Goal: Use online tool/utility: Use online tool/utility

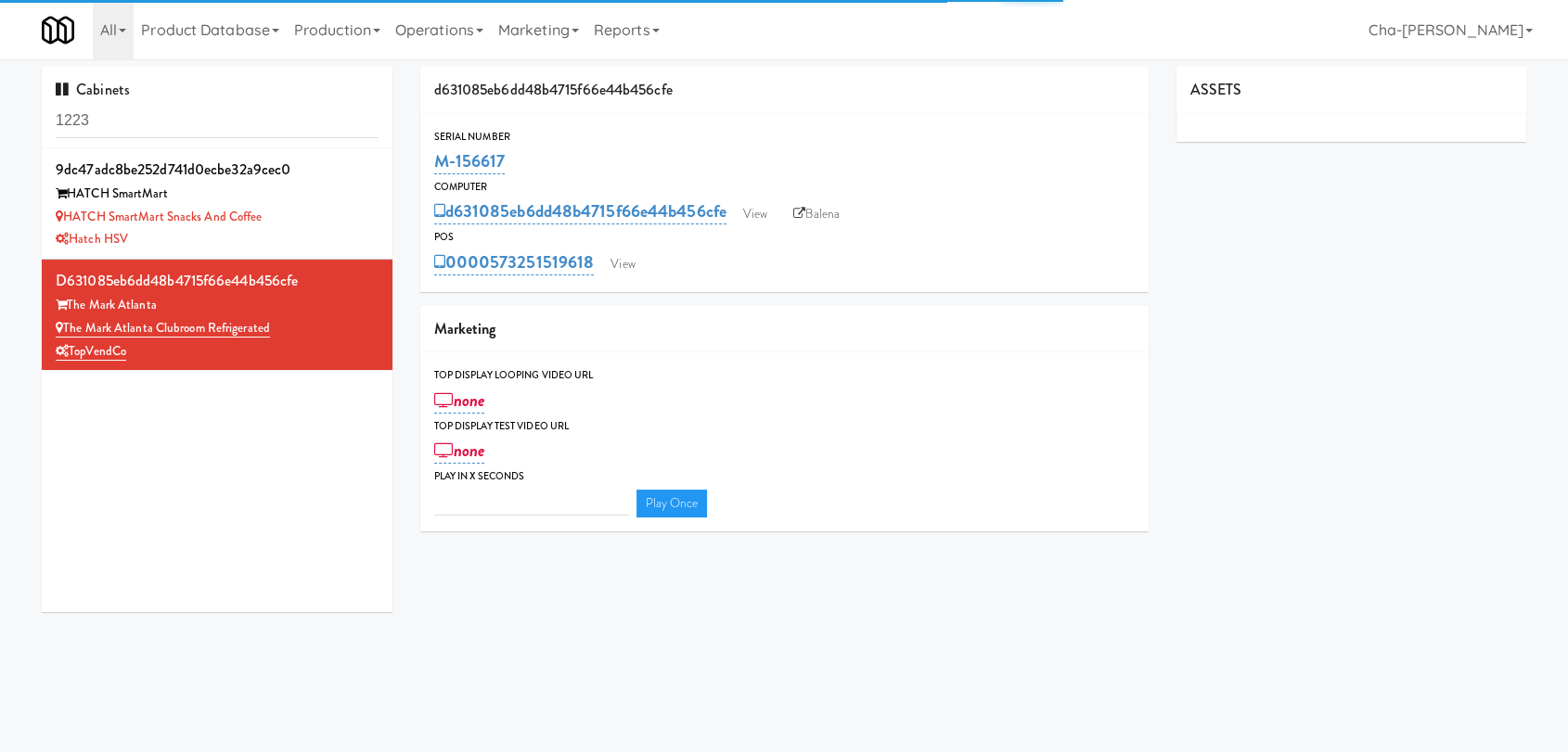
click at [193, 127] on input "1223" at bounding box center [216, 121] width 323 height 35
type input "3"
click at [193, 127] on input "1223" at bounding box center [216, 121] width 323 height 35
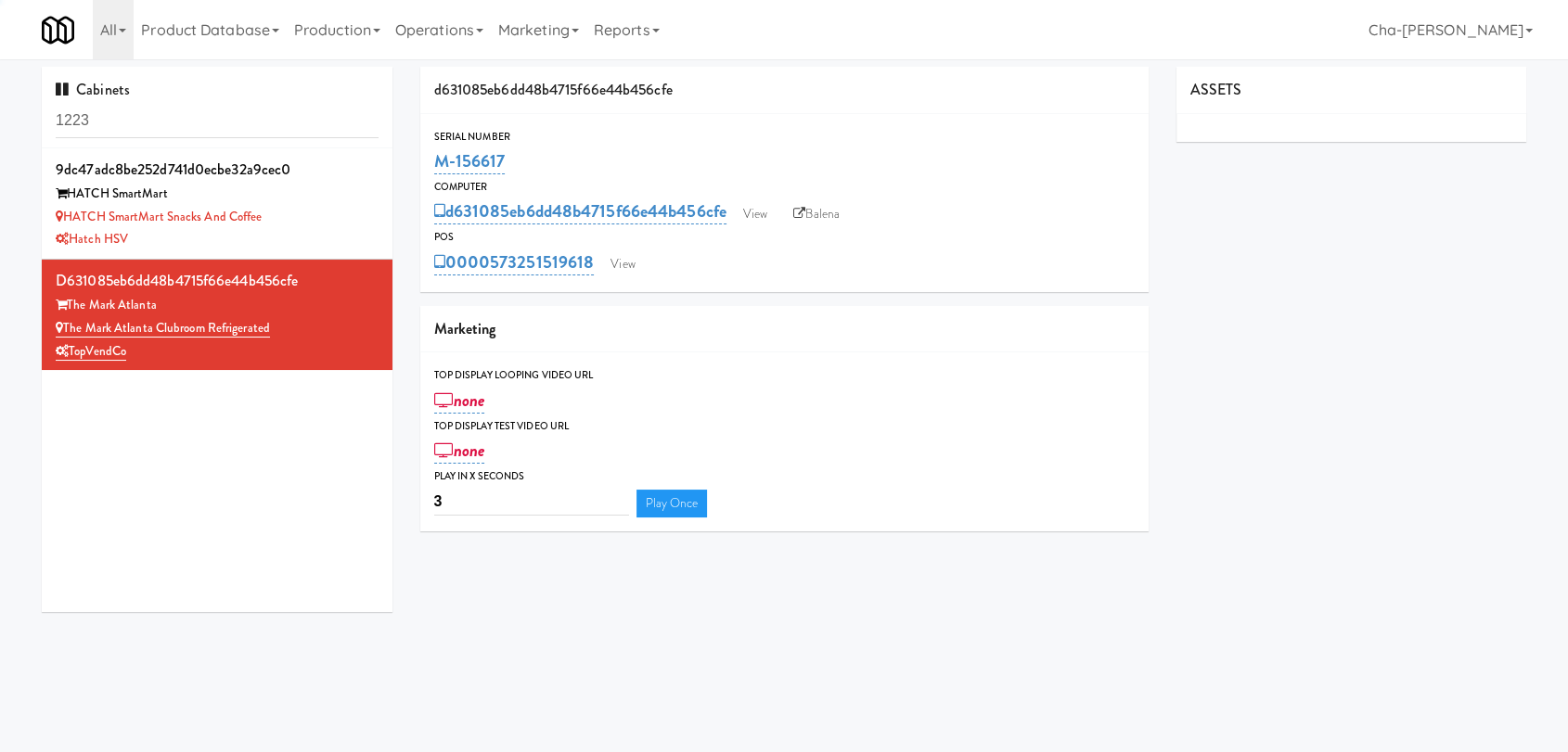
click at [193, 127] on input "1223" at bounding box center [216, 121] width 323 height 35
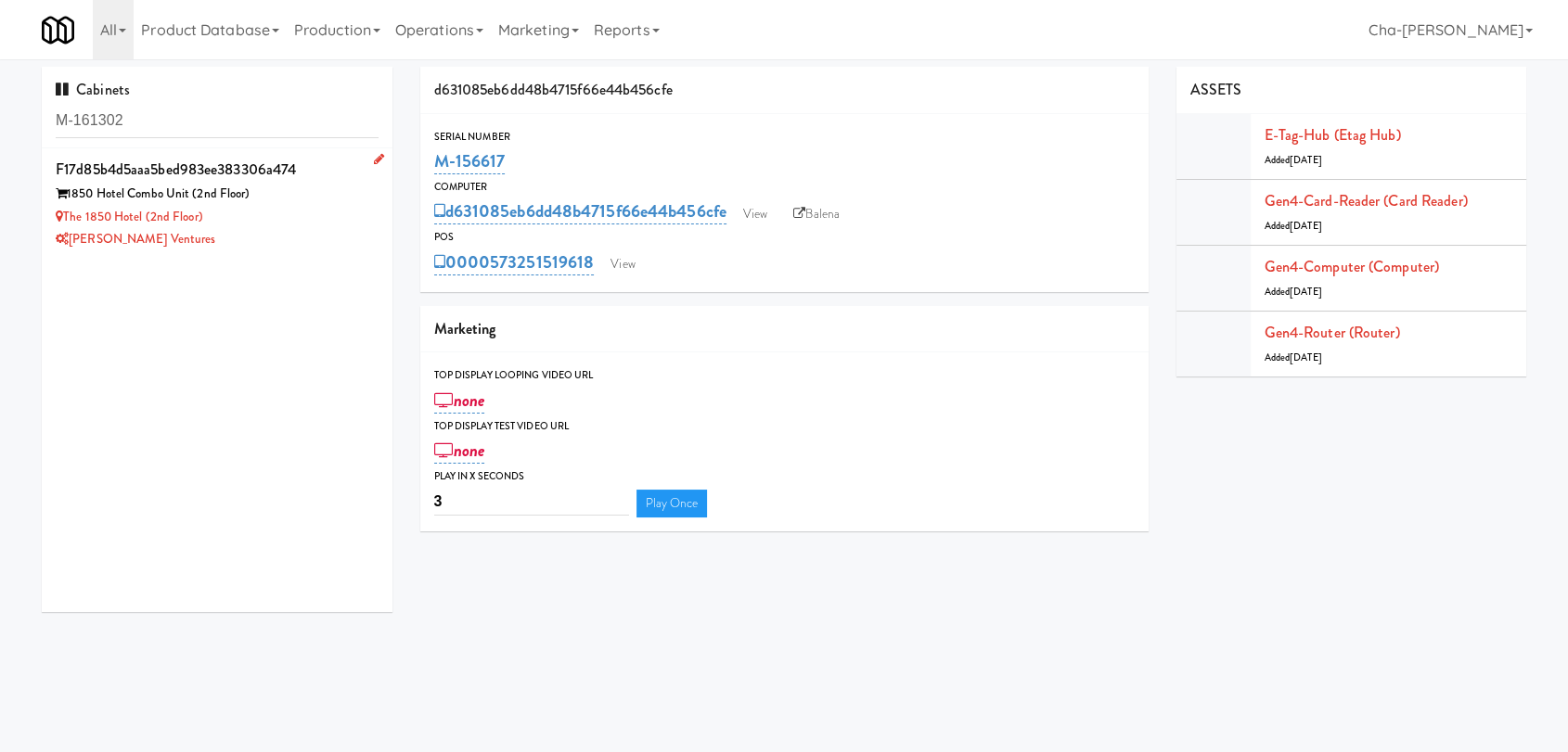
type input "M-161302"
click at [312, 217] on div "The 1850 Hotel (2nd Floor)" at bounding box center [216, 217] width 323 height 23
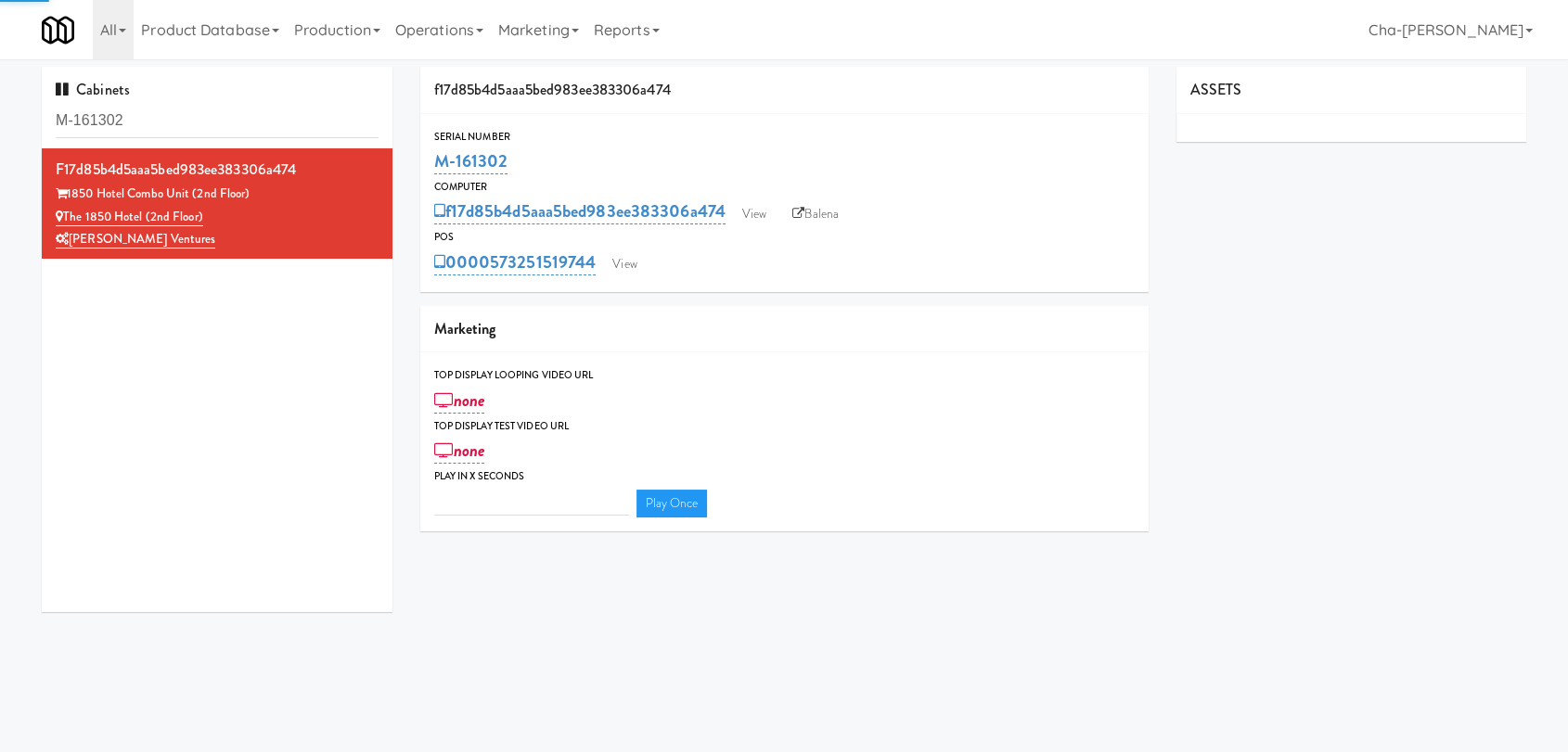
type input "3"
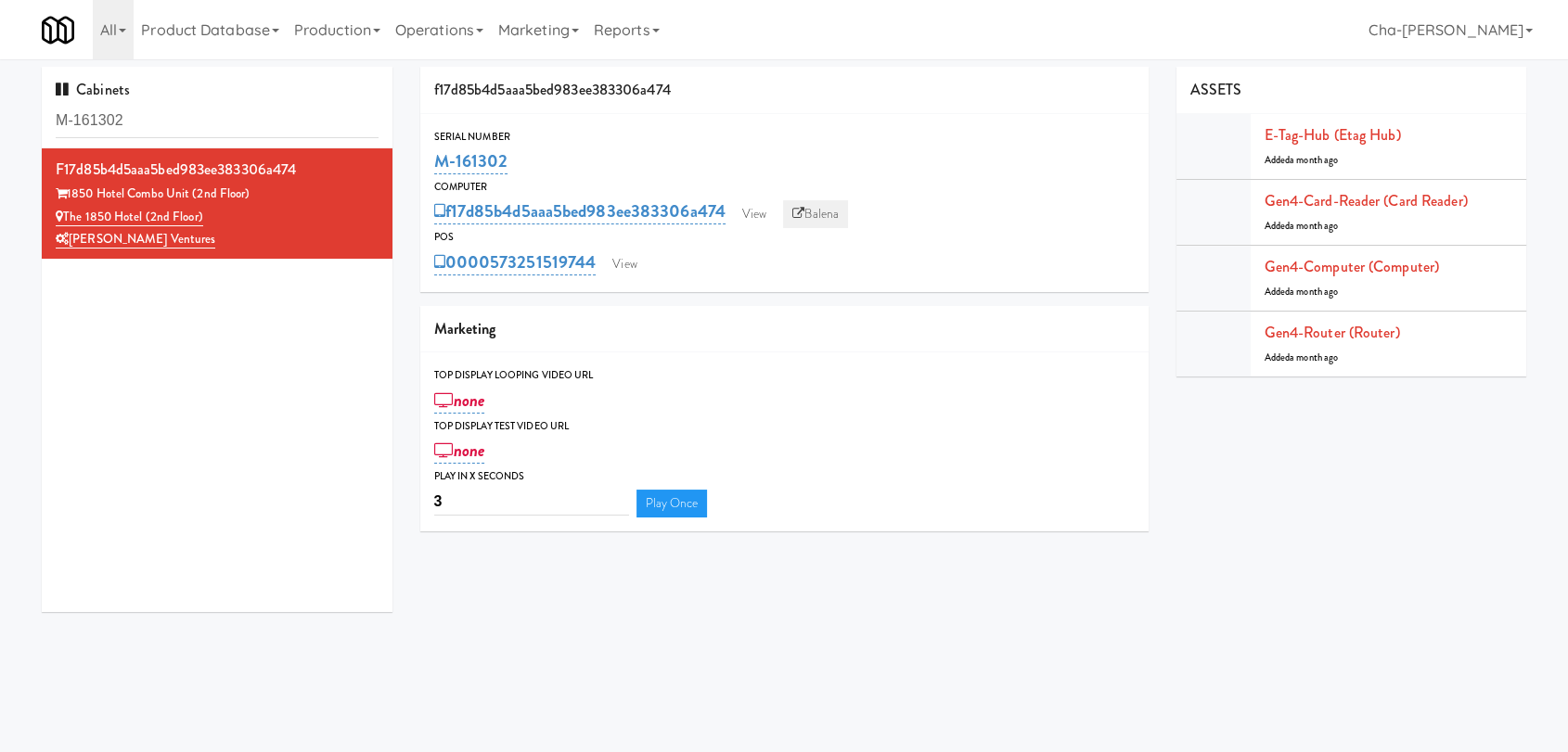
click at [831, 215] on link "Balena" at bounding box center [815, 214] width 65 height 28
drag, startPoint x: 525, startPoint y: 164, endPoint x: 437, endPoint y: 165, distance: 88.0
click at [437, 165] on div "M-161302" at bounding box center [785, 162] width 701 height 32
copy link "M-161302"
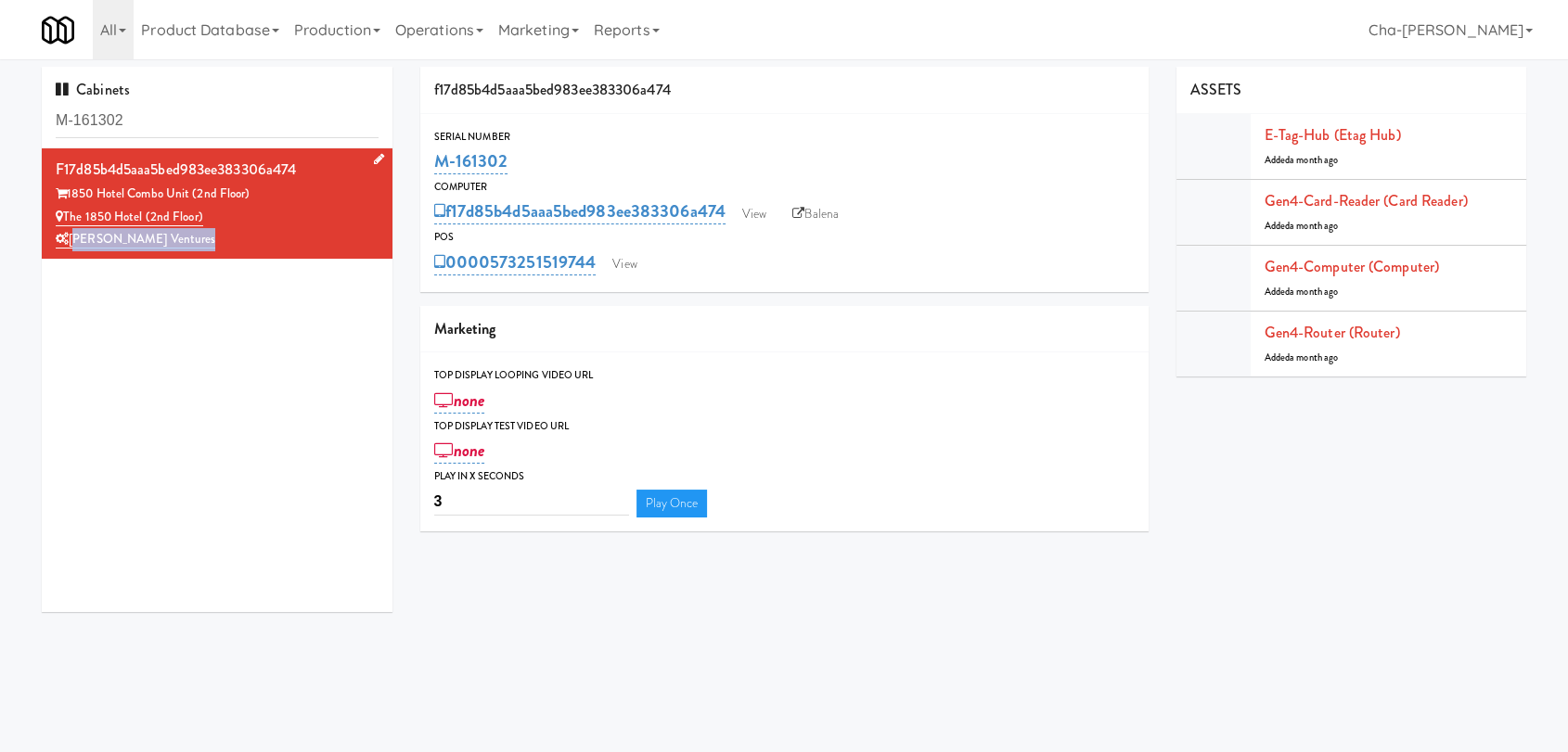
drag, startPoint x: 196, startPoint y: 239, endPoint x: 71, endPoint y: 250, distance: 125.5
click at [71, 250] on div "[PERSON_NAME] Ventures" at bounding box center [216, 239] width 323 height 23
copy link "[PERSON_NAME] Ventures"
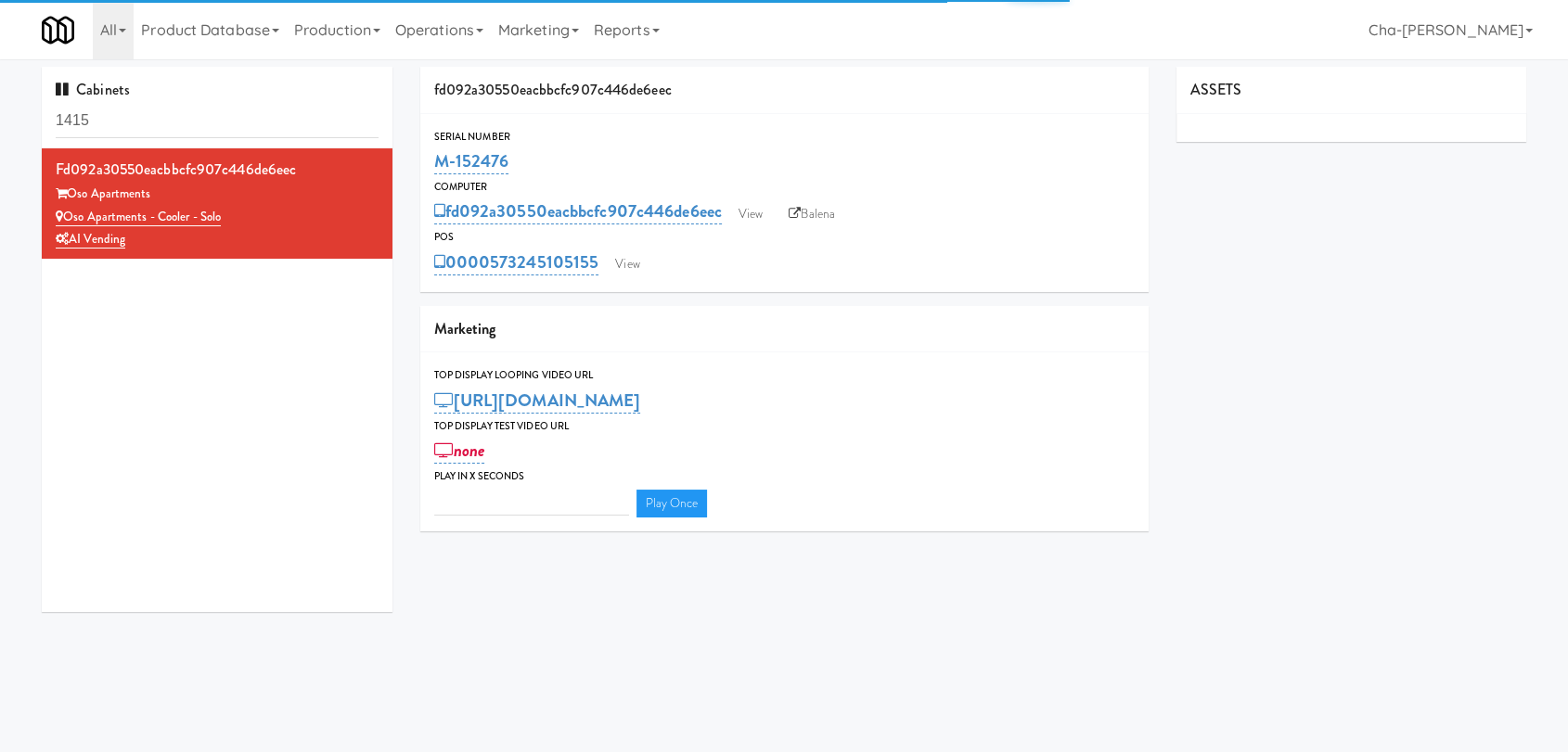
type input "3"
click at [167, 122] on input "1415" at bounding box center [216, 121] width 323 height 35
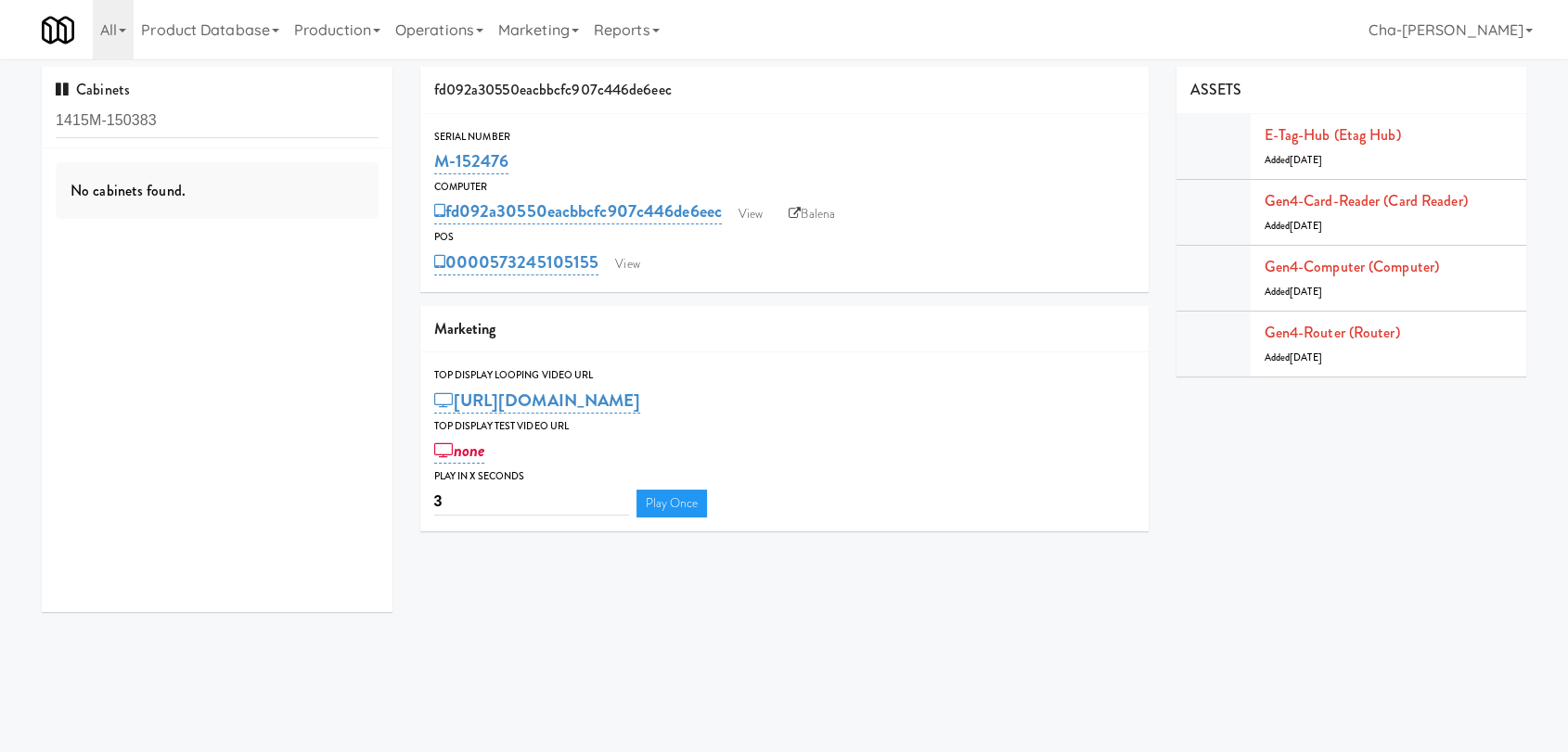
click at [199, 122] on input "1415M-150383" at bounding box center [216, 121] width 323 height 35
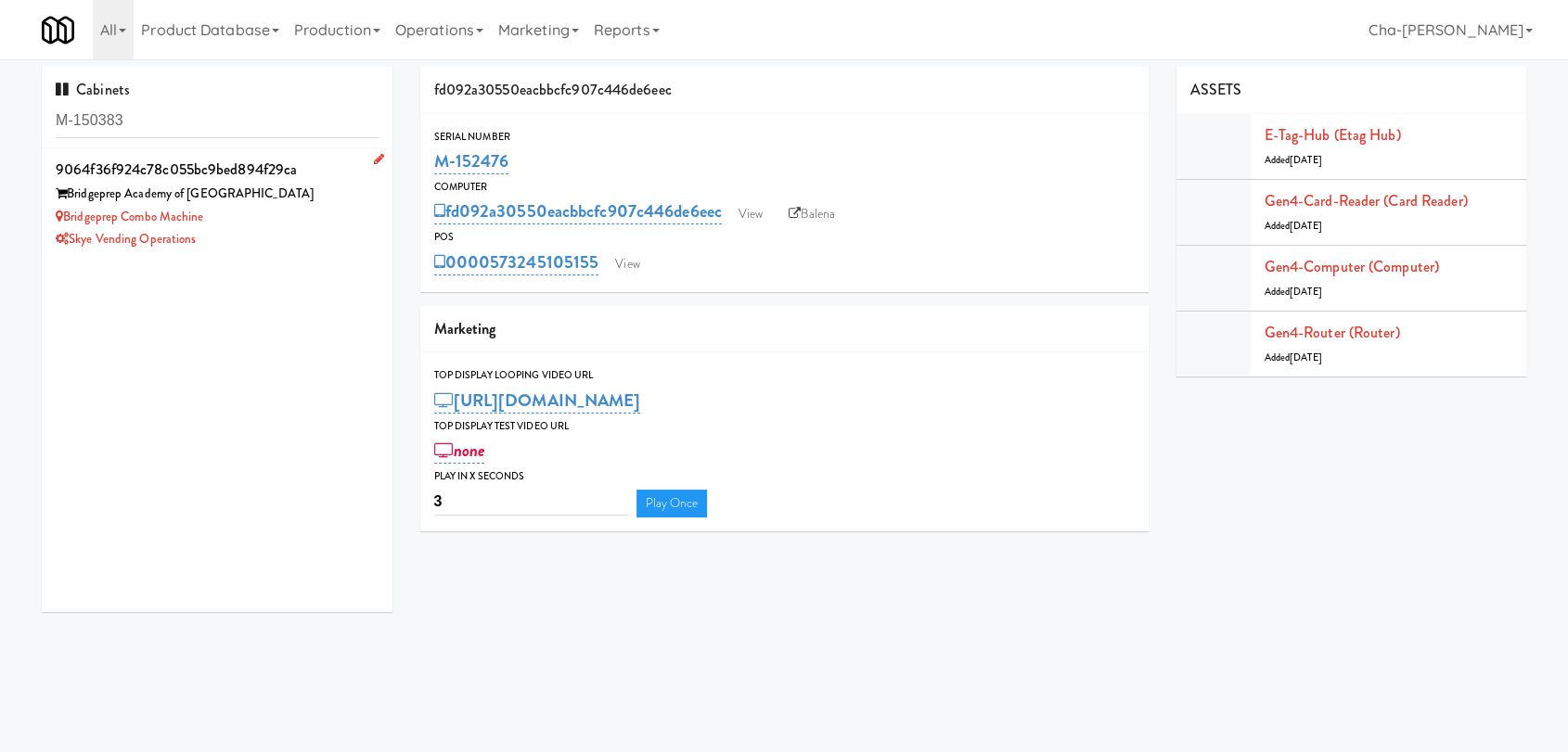
type input "M-150383"
click at [305, 242] on div "Skye Vending Operations" at bounding box center [216, 239] width 323 height 23
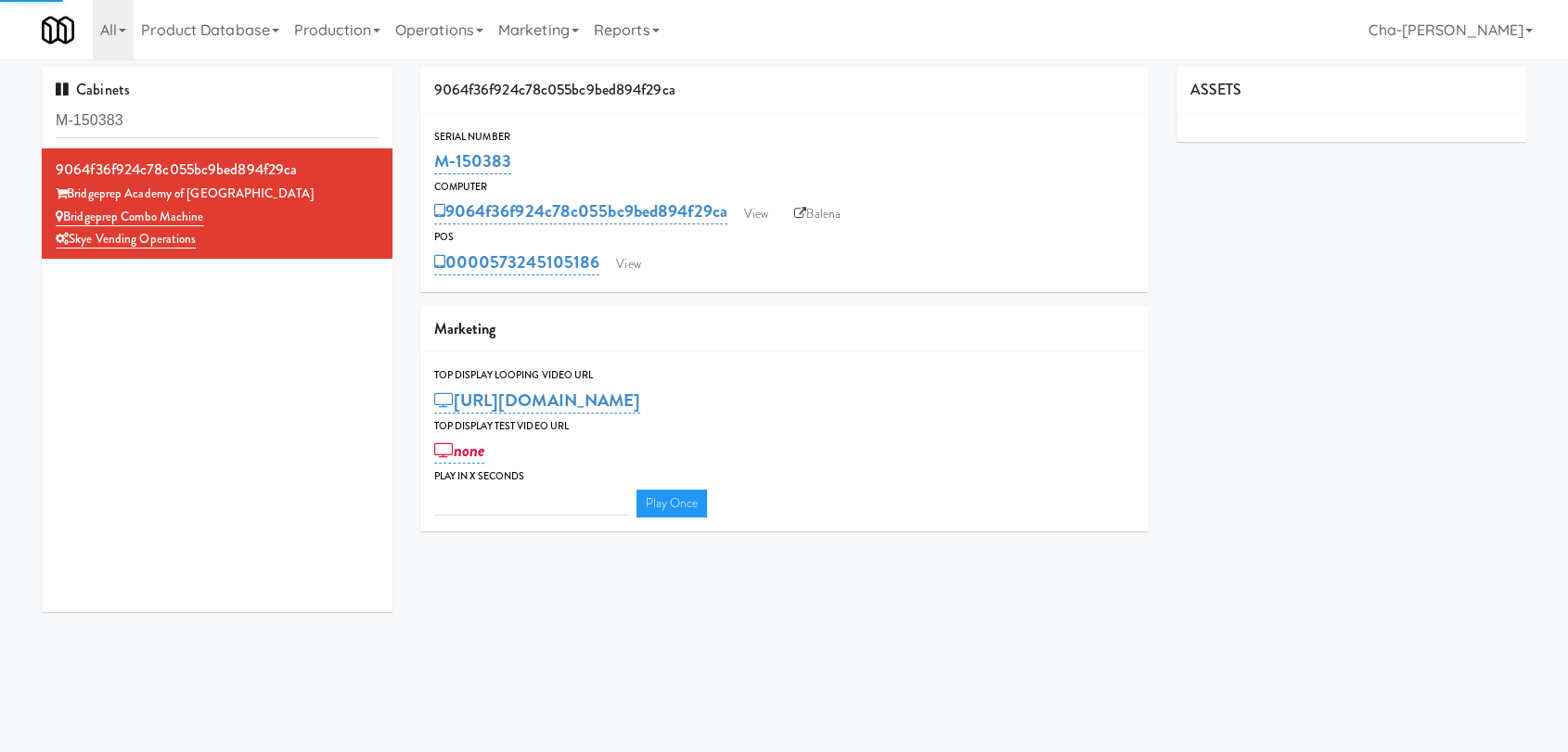
type input "3"
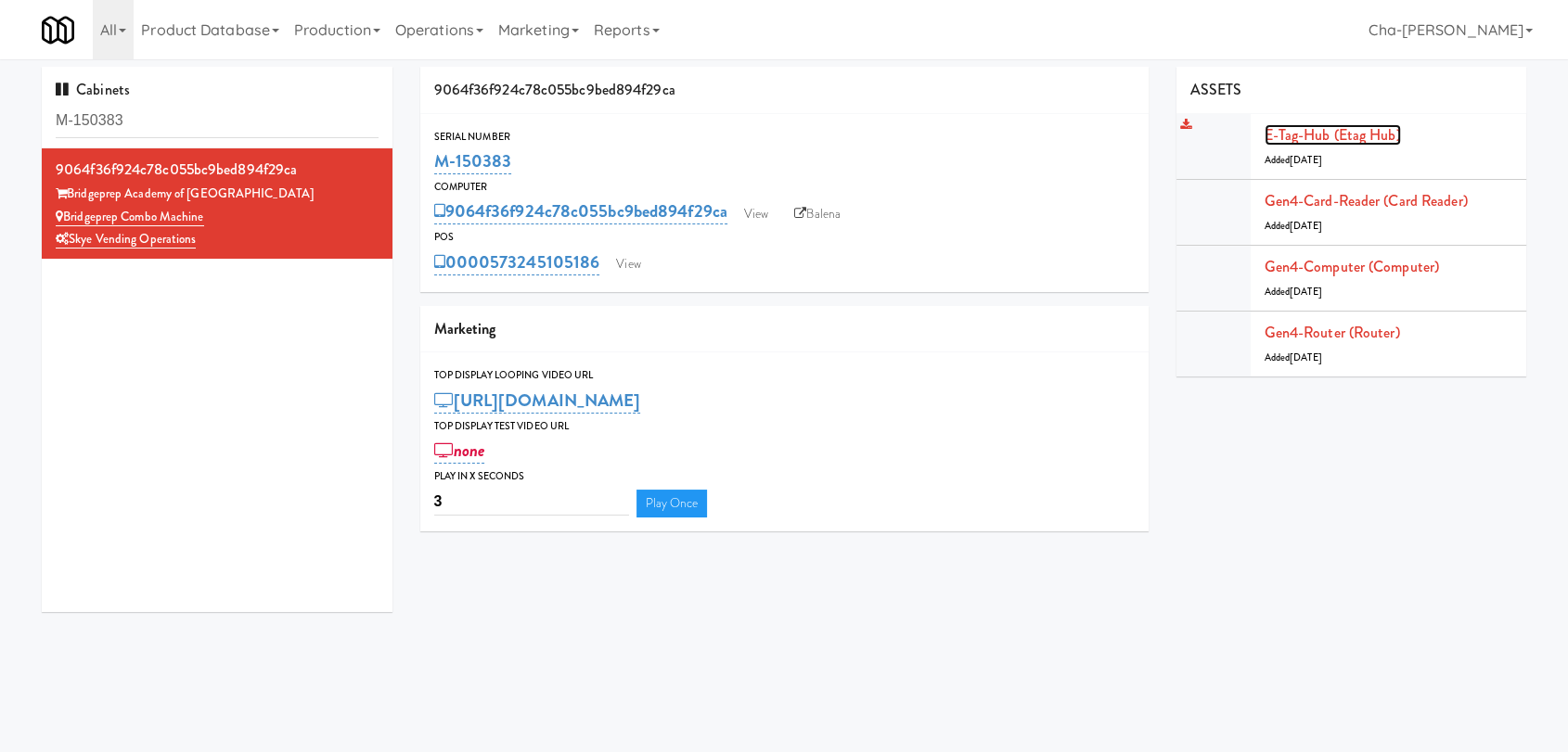
click at [1351, 141] on link "E-tag-hub (Etag Hub)" at bounding box center [1332, 135] width 136 height 22
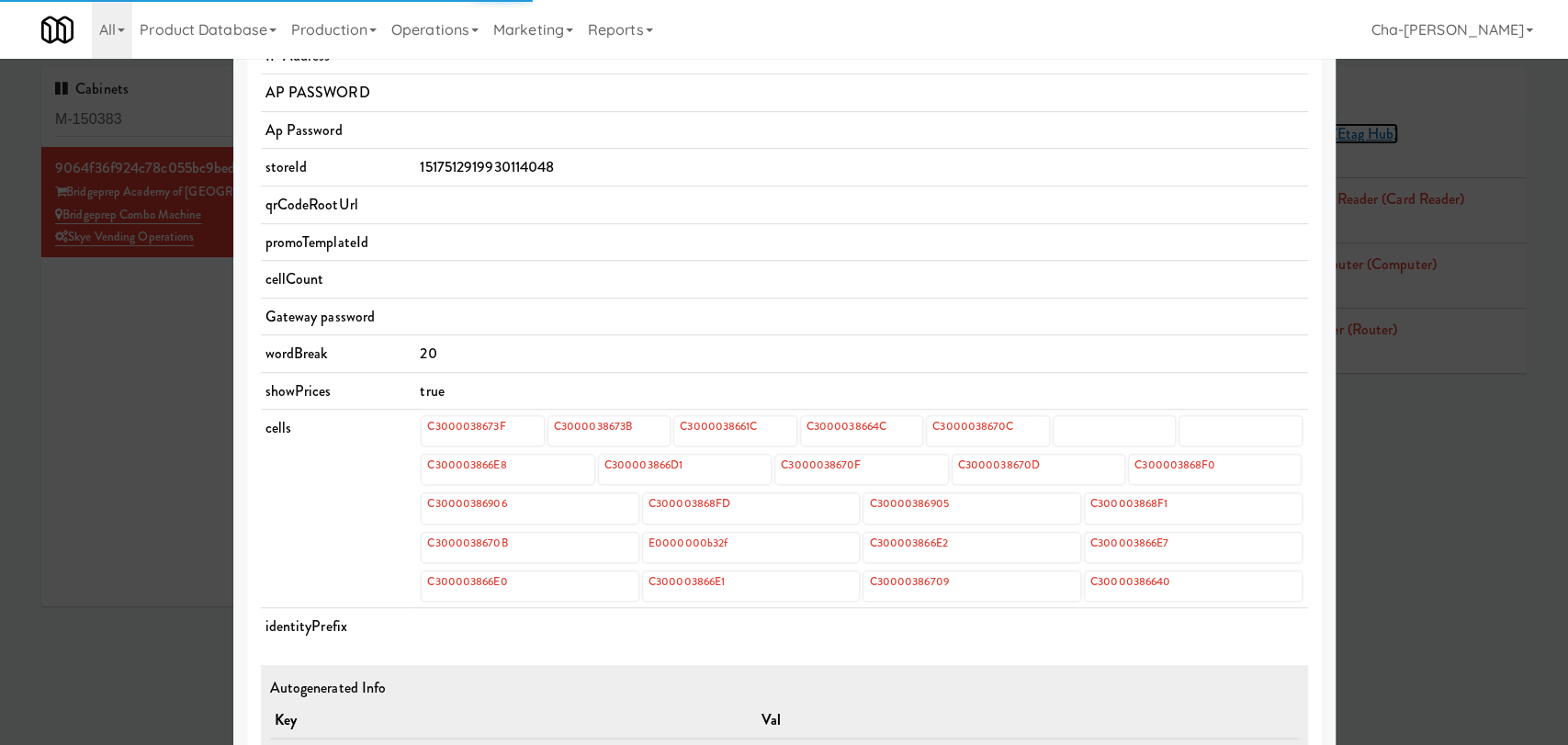
scroll to position [510, 0]
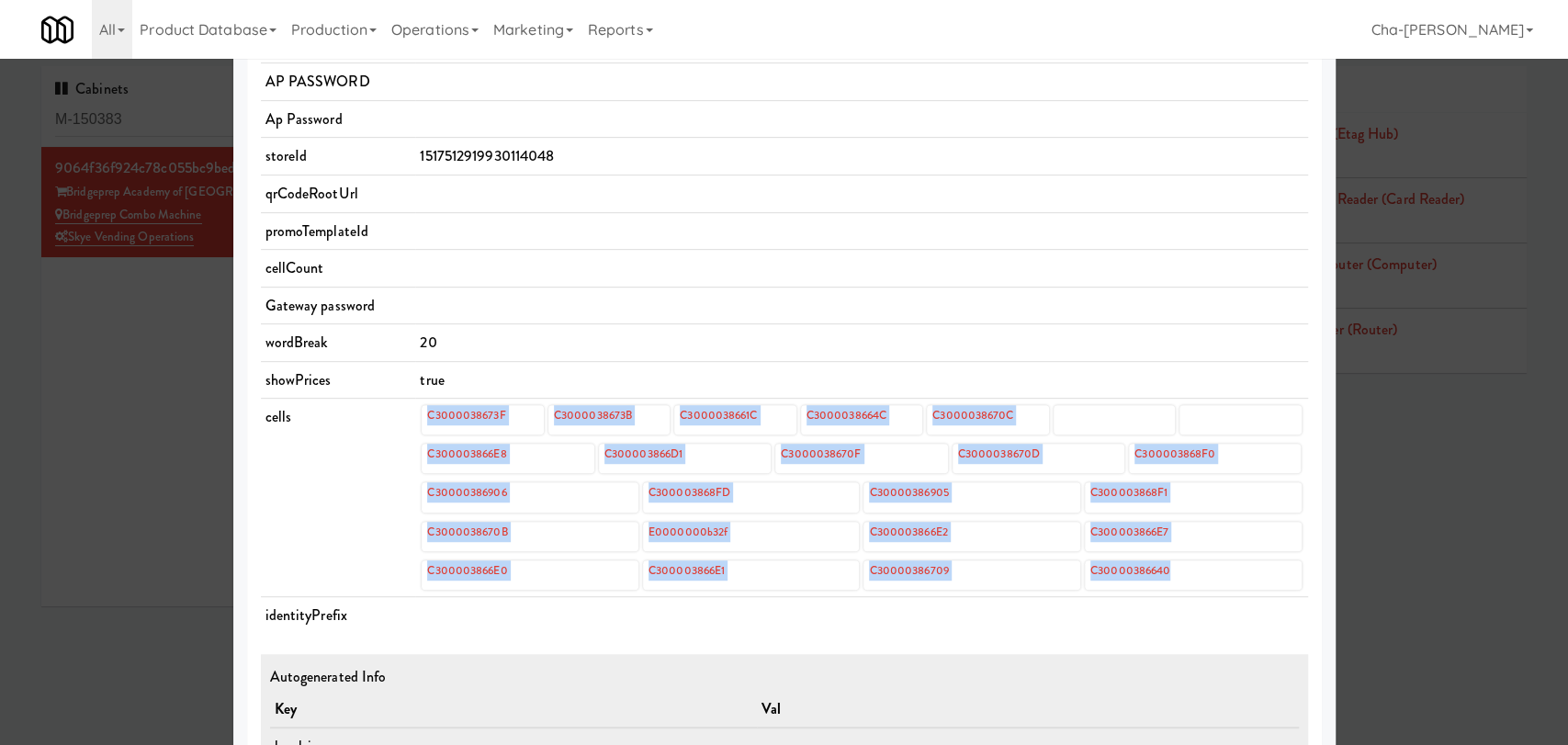
drag, startPoint x: 406, startPoint y: 406, endPoint x: 1185, endPoint y: 571, distance: 796.3
click at [1185, 571] on td "C3000038673F C3000038673B C3000038661C C3000038664C C3000038670C C300003866E8 C…" at bounding box center [862, 498] width 892 height 199
copy div "C3000038673F C3000038673B C3000038661C C3000038664C C3000038670C C300003866E8 C…"
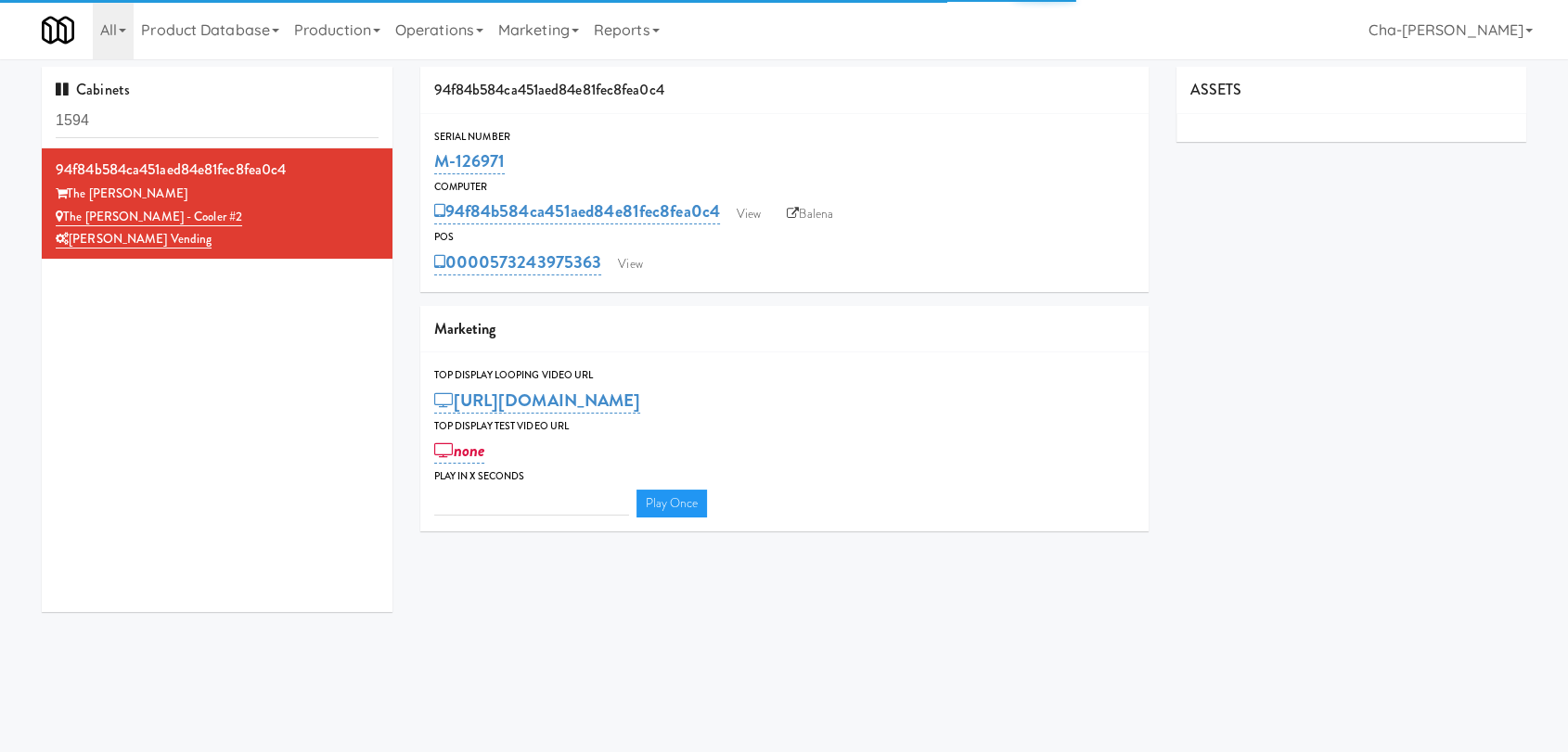
type input "3"
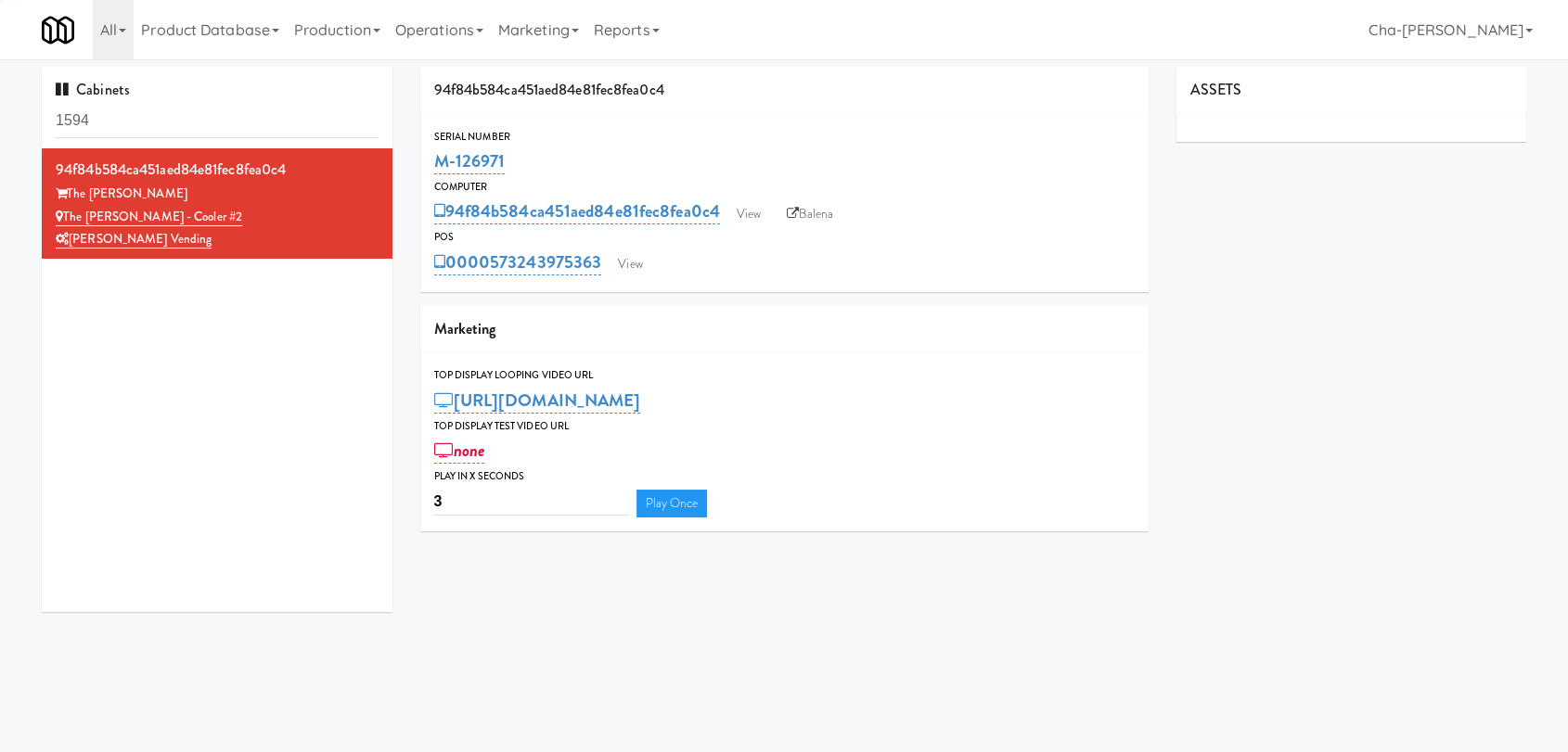
click at [170, 121] on input "1594" at bounding box center [216, 121] width 323 height 35
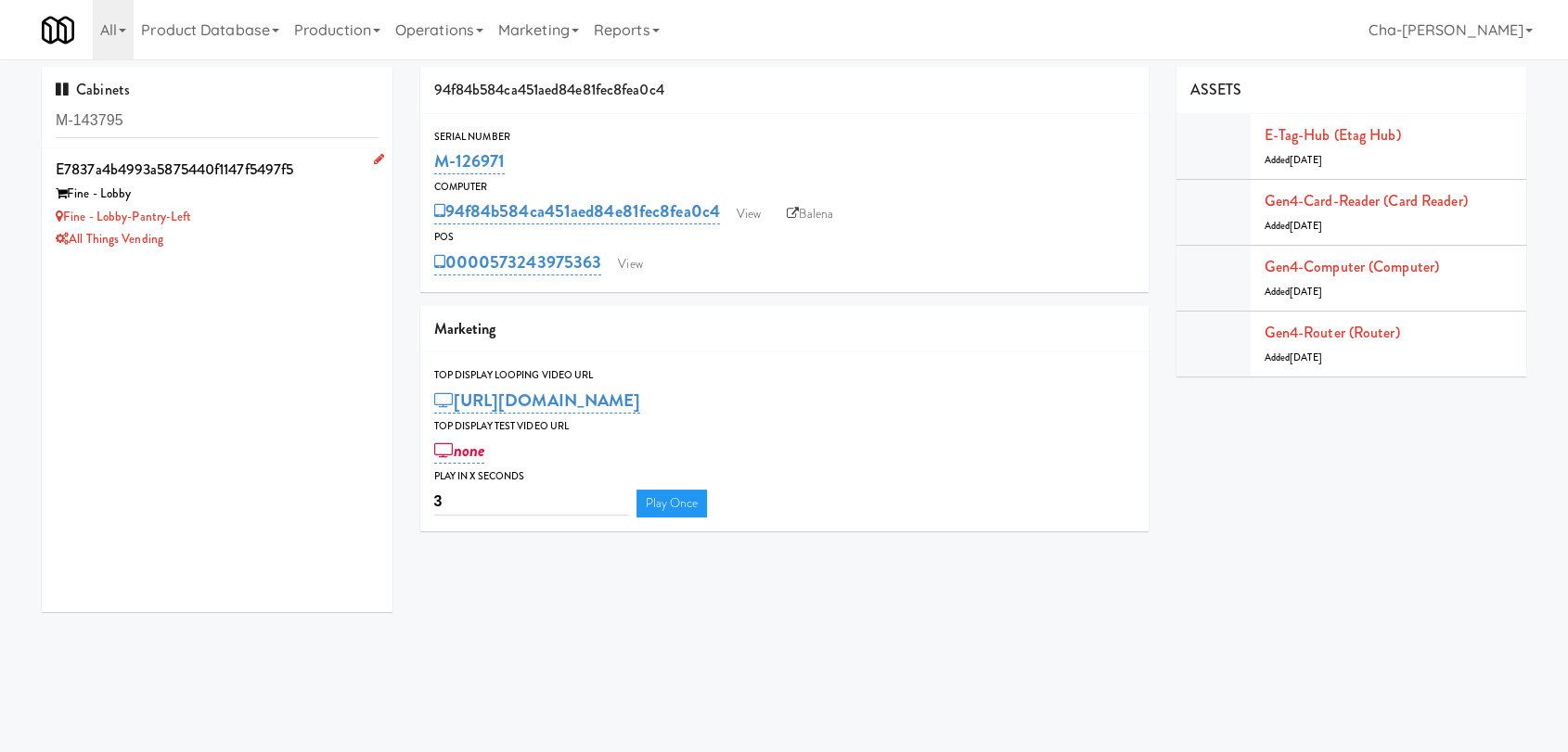
type input "M-143795"
click at [327, 219] on div "Fine - Lobby-Pantry-Left" at bounding box center [216, 217] width 323 height 23
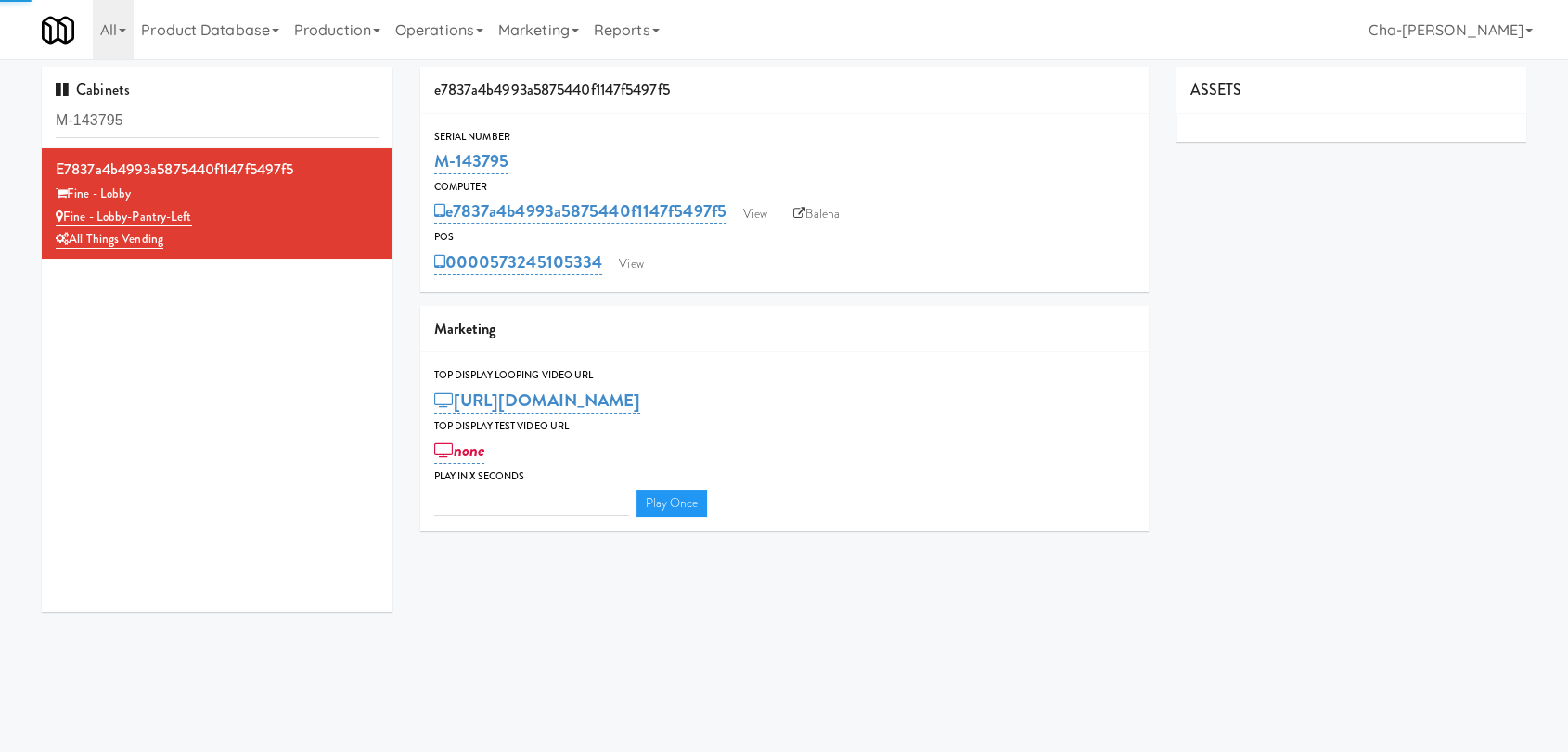
type input "3"
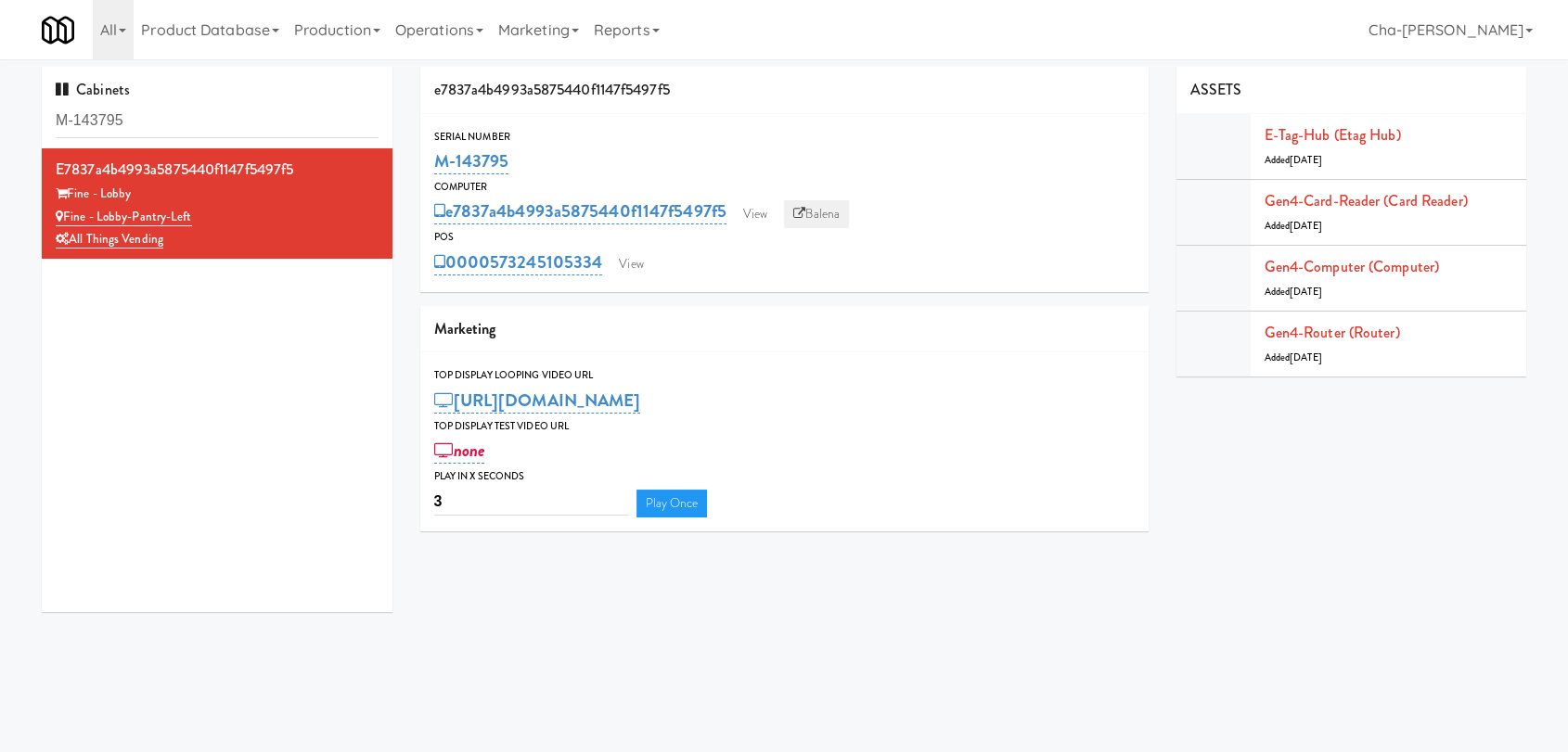
click at [809, 221] on link "Balena" at bounding box center [816, 214] width 65 height 28
click at [1302, 130] on link "E-tag-hub (Etag Hub)" at bounding box center [1332, 135] width 136 height 22
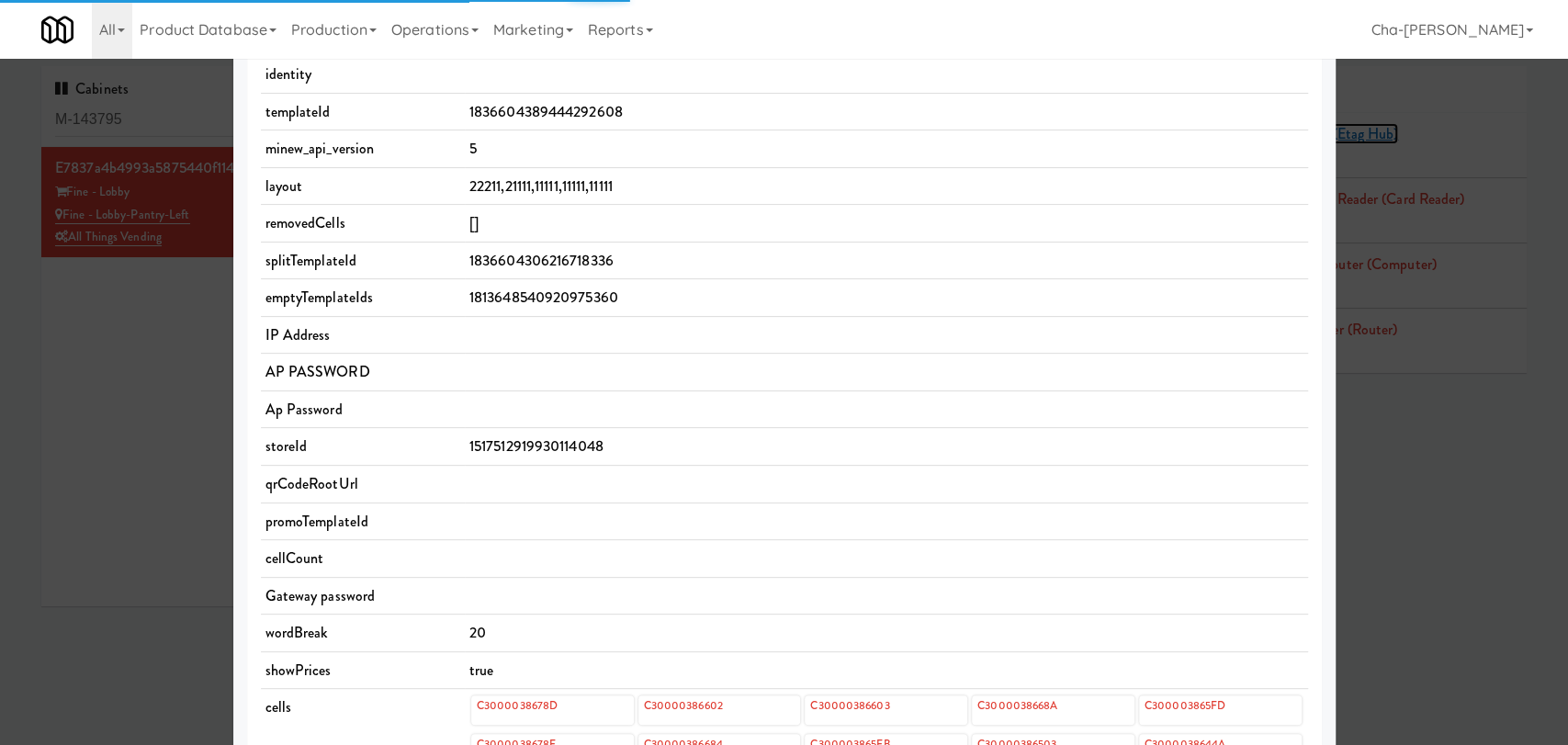
scroll to position [714, 0]
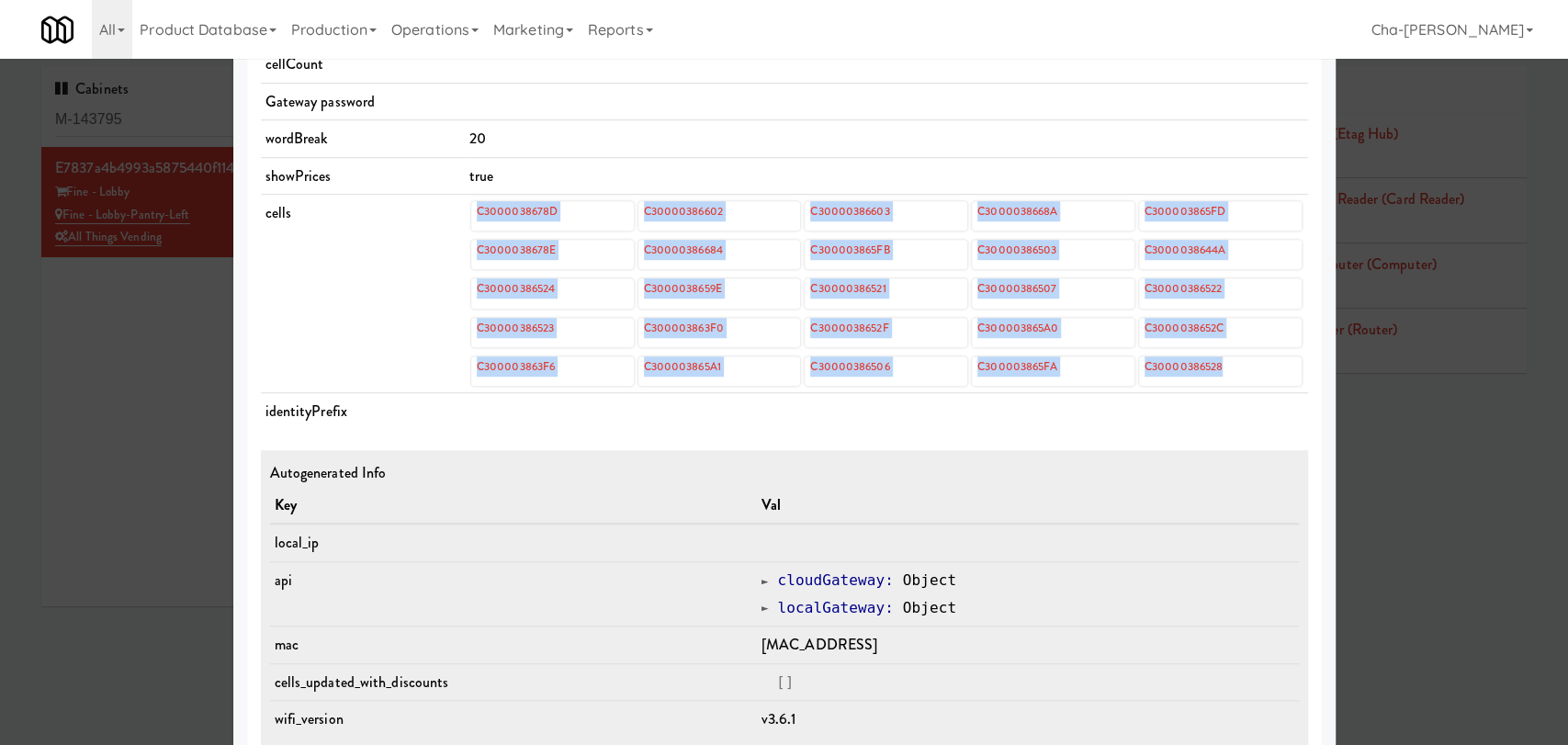
drag, startPoint x: 456, startPoint y: 207, endPoint x: 1246, endPoint y: 376, distance: 807.9
click at [1246, 376] on td "C3000038678D C30000386602 C30000386603 C3000038668A C300003865FD C3000038678E C…" at bounding box center [886, 294] width 843 height 199
copy div "C3000038678D C30000386602 C30000386603 C3000038668A C300003865FD C3000038678E C…"
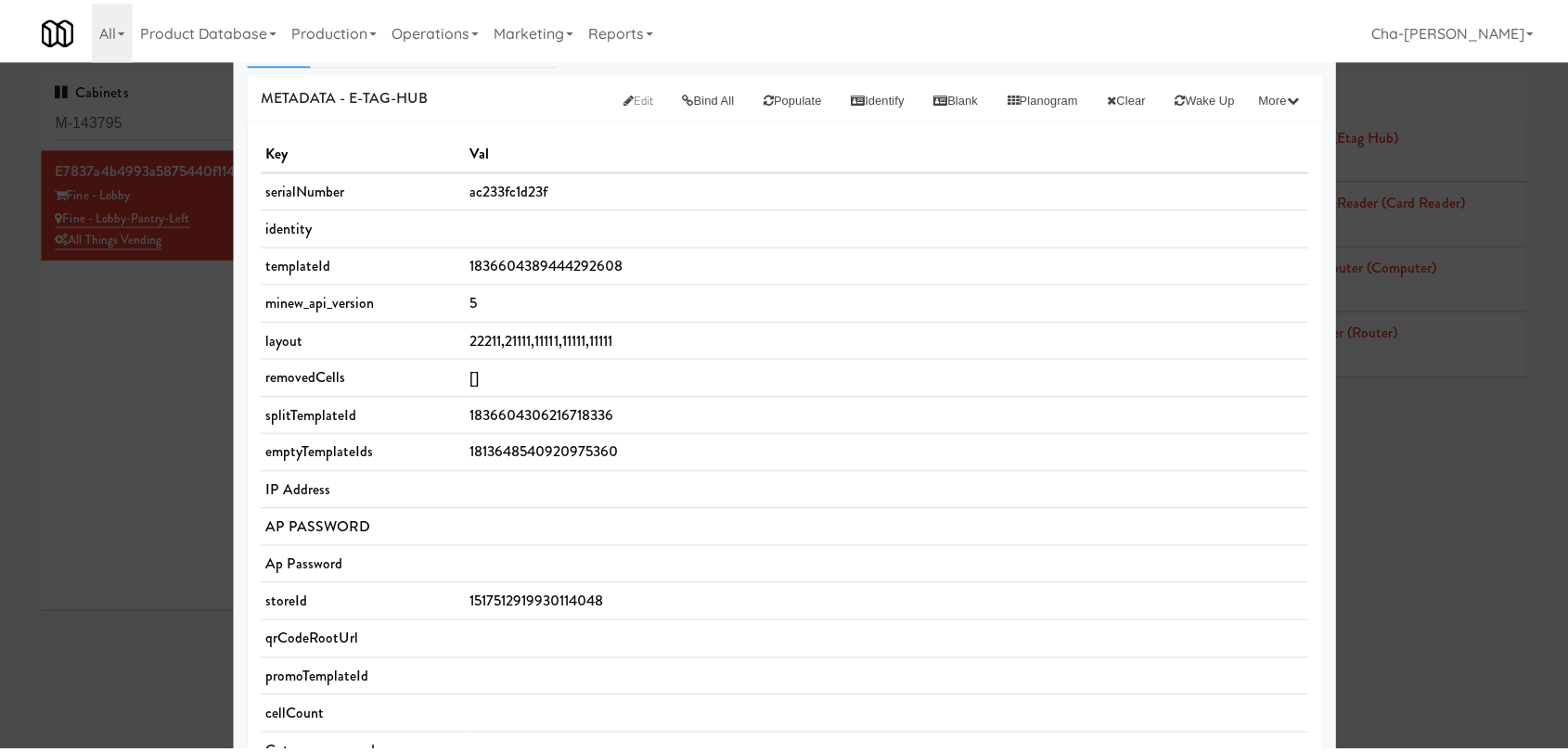
scroll to position [0, 0]
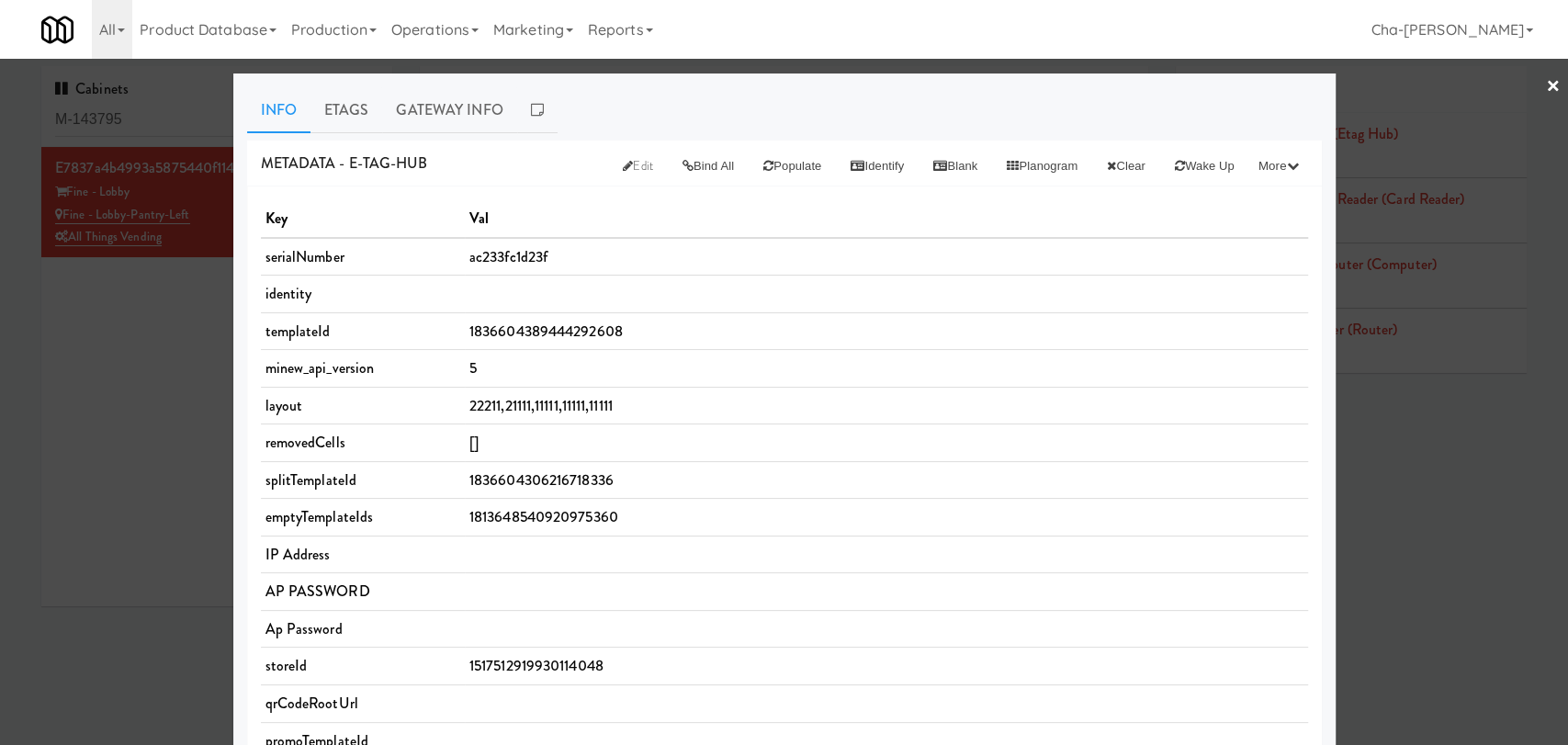
click at [147, 355] on div at bounding box center [784, 372] width 1568 height 745
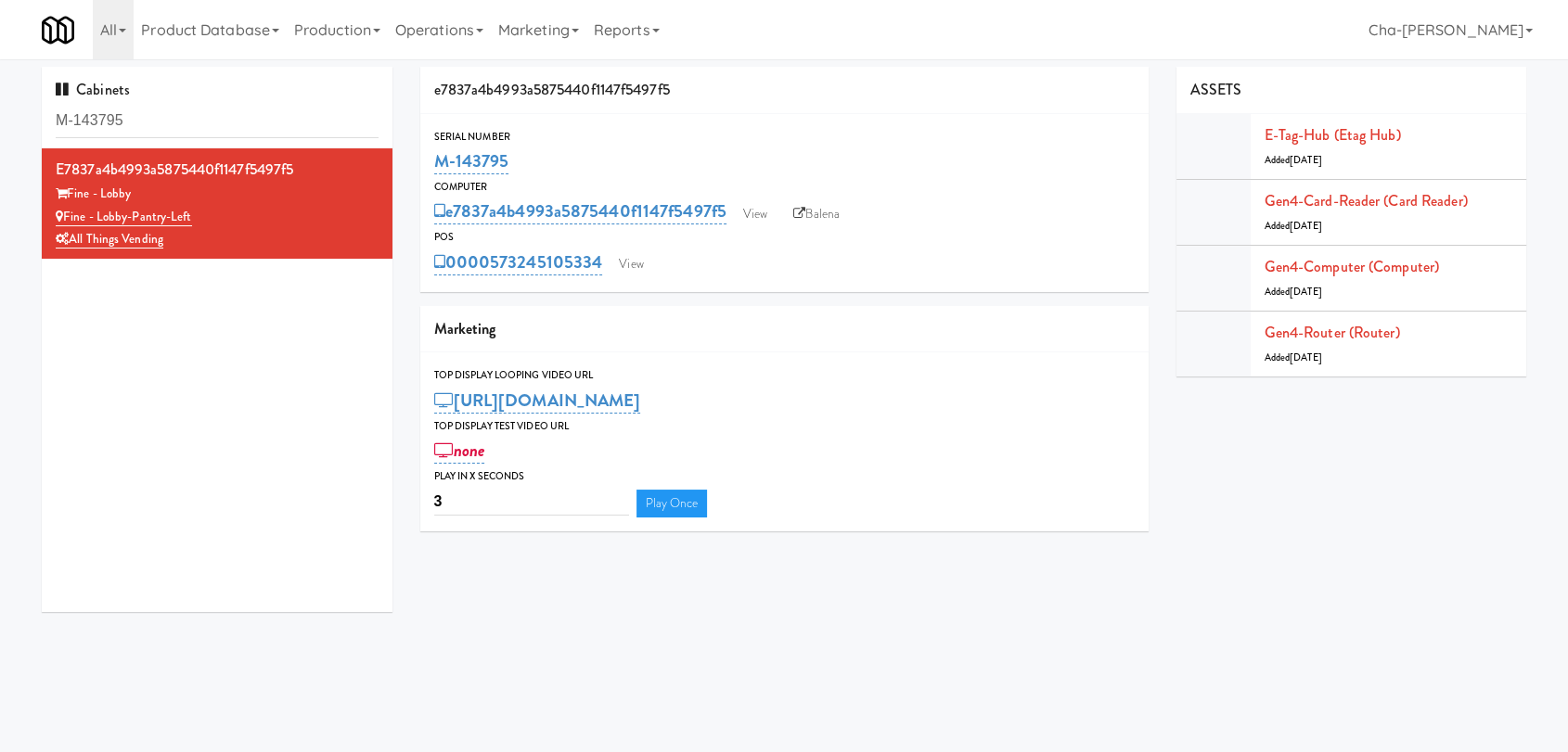
drag, startPoint x: 519, startPoint y: 151, endPoint x: 429, endPoint y: 168, distance: 91.6
click at [429, 168] on div "Serial Number M-143795" at bounding box center [785, 153] width 728 height 50
copy link "M-143795"
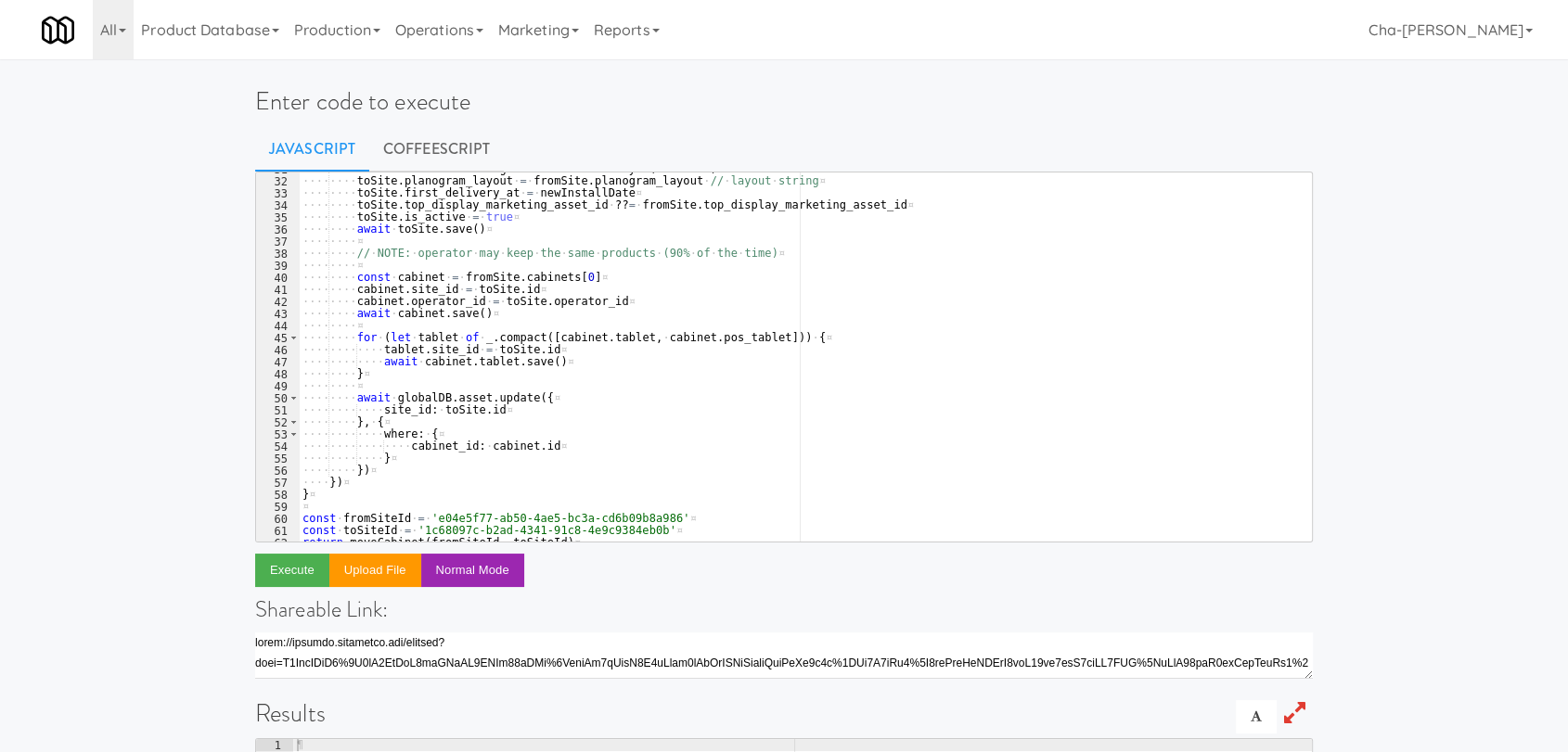
scroll to position [390, 0]
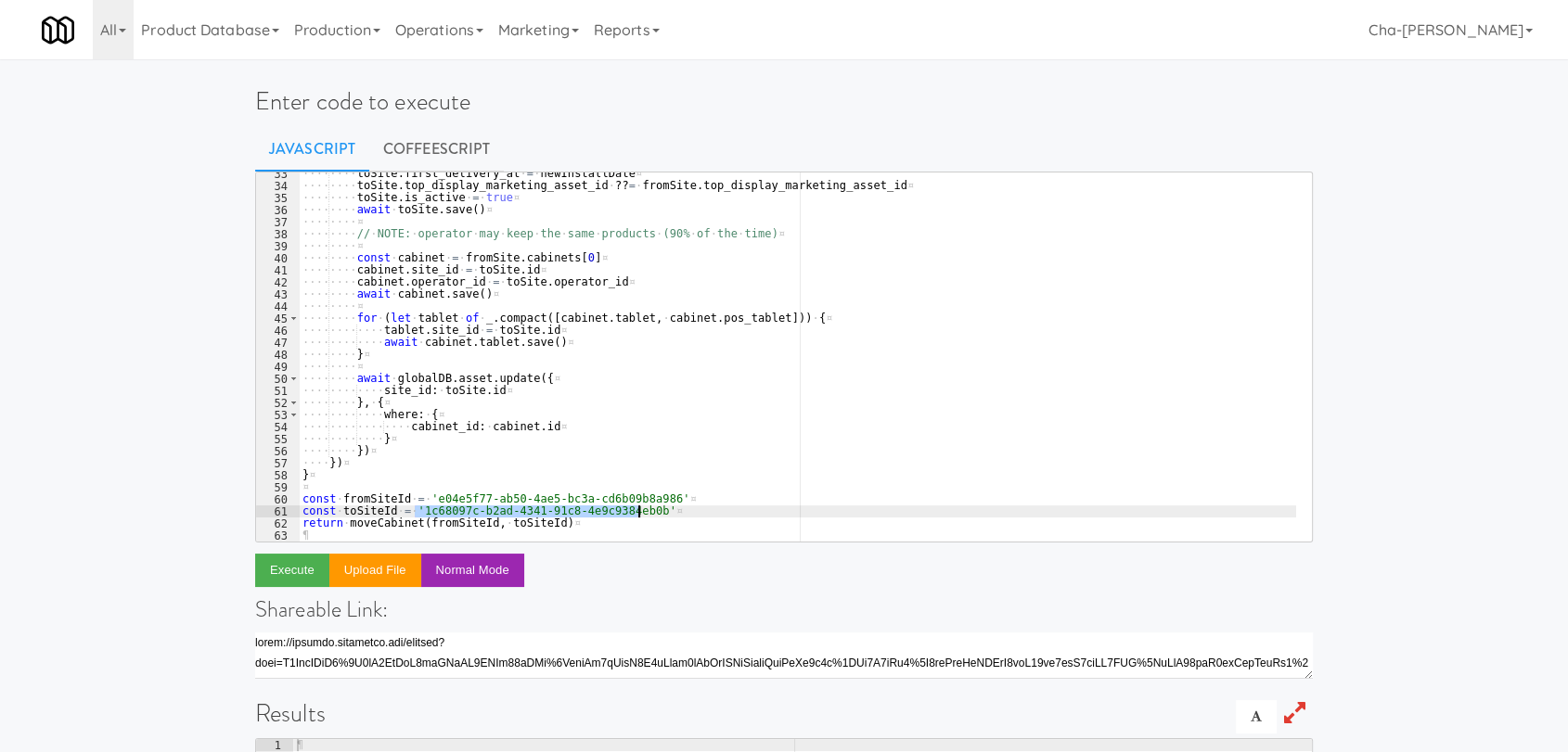
drag, startPoint x: 419, startPoint y: 511, endPoint x: 636, endPoint y: 510, distance: 217.0
click at [636, 510] on div "···· ···· toSite . first_delivery_at · = · newInstallDate ¤ ···· ···· toSite . …" at bounding box center [797, 364] width 997 height 393
paste textarea "4224fd2c-6f82-44a8-bb60-3657a1fadcfe"
drag, startPoint x: 426, startPoint y: 494, endPoint x: 649, endPoint y: 499, distance: 223.1
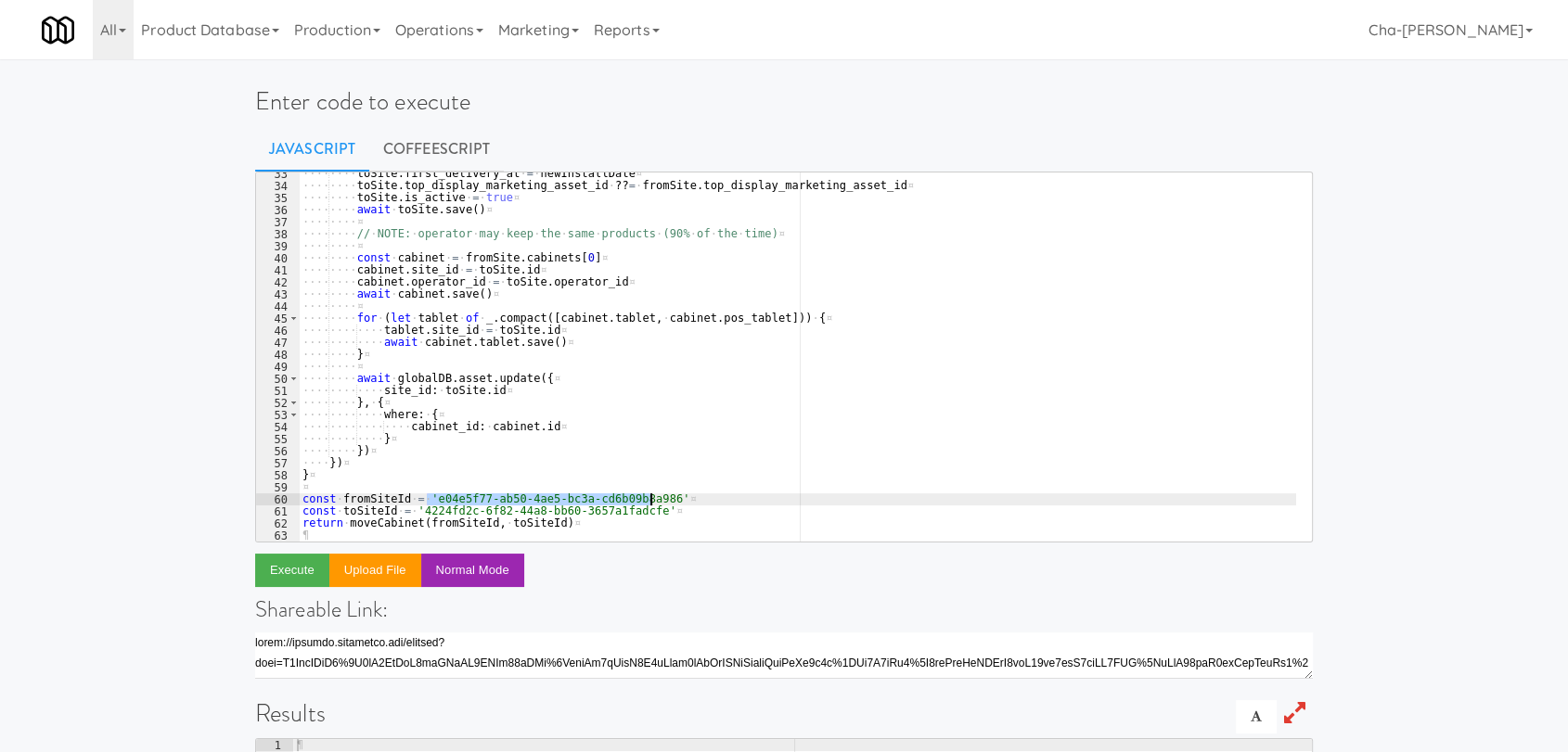
click at [649, 499] on div "···· ···· toSite . first_delivery_at · = · newInstallDate ¤ ···· ···· toSite . …" at bounding box center [797, 364] width 997 height 393
paste textarea "98ed6a5b-bd3f-4daa-a6c8-314f76e29373"
click at [293, 568] on button "Execute" at bounding box center [292, 570] width 74 height 34
drag, startPoint x: 427, startPoint y: 496, endPoint x: 653, endPoint y: 503, distance: 226.1
click at [653, 503] on div "···· ···· toSite . first_delivery_at · = · newInstallDate ¤ ···· ···· toSite . …" at bounding box center [797, 364] width 997 height 393
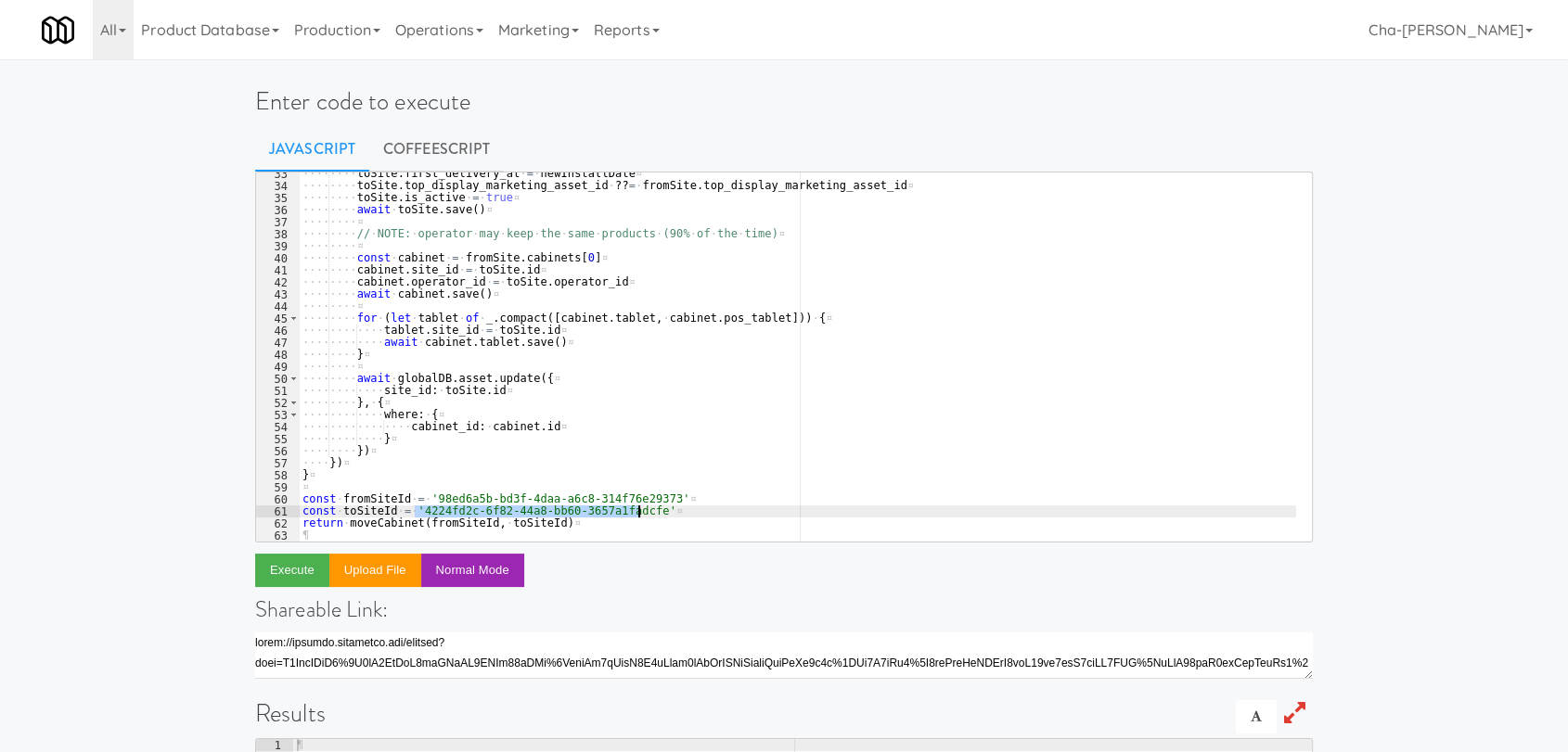
drag, startPoint x: 414, startPoint y: 509, endPoint x: 637, endPoint y: 510, distance: 223.0
click at [637, 510] on div "···· ···· toSite . first_delivery_at · = · newInstallDate ¤ ···· ···· toSite . …" at bounding box center [797, 364] width 997 height 393
drag, startPoint x: 426, startPoint y: 495, endPoint x: 648, endPoint y: 497, distance: 222.0
click at [648, 497] on div "···· ···· toSite . first_delivery_at · = · newInstallDate ¤ ···· ···· toSite . …" at bounding box center [797, 364] width 997 height 393
paste textarea "4224fd2c-6f82-44a8-bb60-3657a1fadcfe"
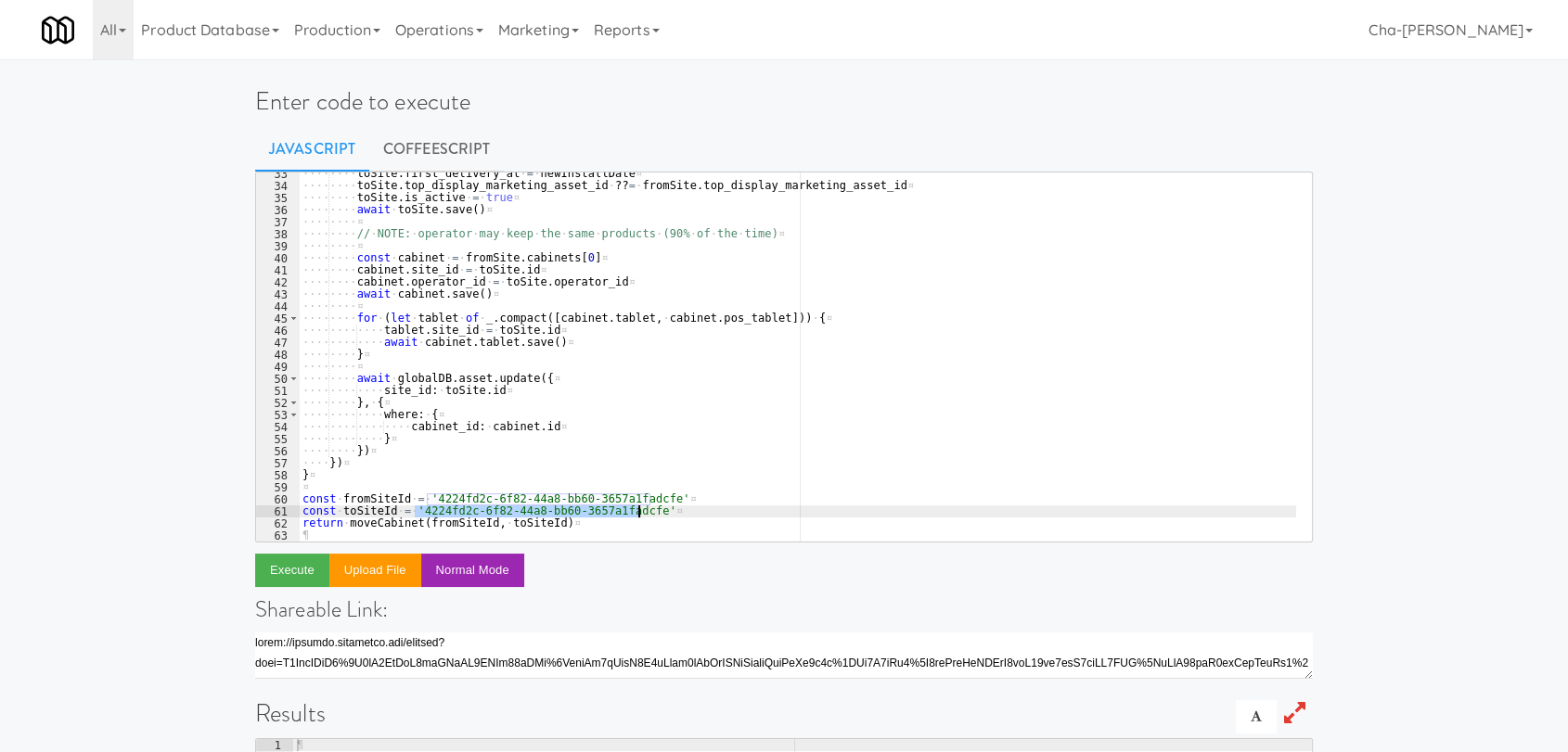
drag, startPoint x: 414, startPoint y: 509, endPoint x: 638, endPoint y: 513, distance: 224.0
click at [638, 513] on div "···· ···· toSite . first_delivery_at · = · newInstallDate ¤ ···· ···· toSite . …" at bounding box center [797, 364] width 997 height 393
paste textarea "98ed6a5b-bd3f-4daa-a6c8-314f76e29373"
type textarea "const toSiteId = '98ed6a5b-bd3f-4daa-a6c8-314f76e29373'"
click at [301, 575] on button "Execute" at bounding box center [292, 570] width 74 height 34
